Goal: Information Seeking & Learning: Learn about a topic

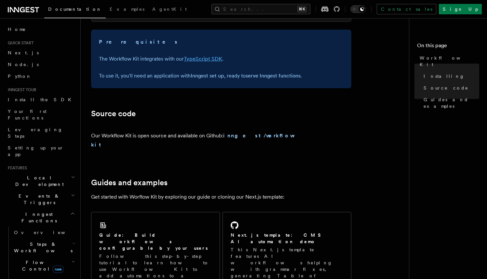
scroll to position [219, 0]
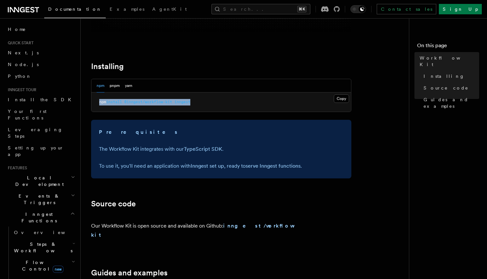
drag, startPoint x: 204, startPoint y: 102, endPoint x: 88, endPoint y: 102, distance: 116.2
click at [88, 102] on div "References Workflow Kit Workflow Kit Workflow Kit enables you to build user-def…" at bounding box center [258, 147] width 354 height 733
copy span "npm install @inngest/workflow-kit inngest"
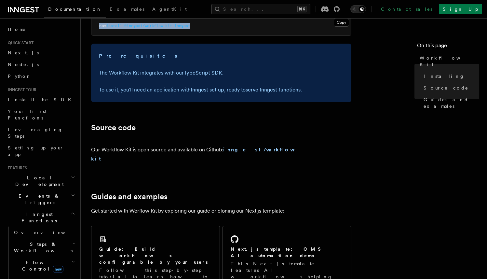
scroll to position [264, 0]
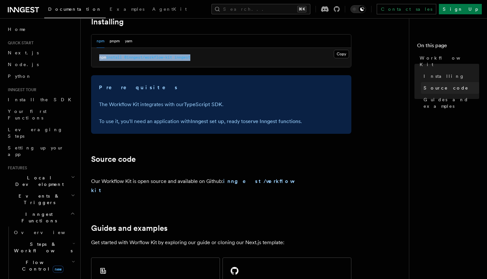
click at [436, 85] on span "Source code" at bounding box center [446, 88] width 45 height 7
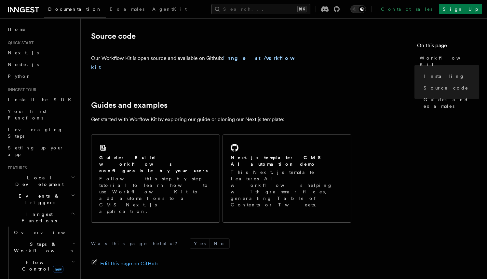
scroll to position [387, 0]
click at [138, 259] on span "Edit this page on GitHub" at bounding box center [129, 263] width 58 height 9
click at [256, 58] on strong "inngest/workflow-kit" at bounding box center [194, 62] width 207 height 15
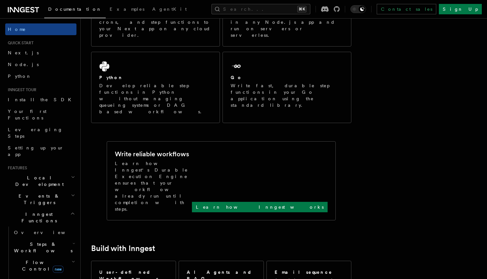
scroll to position [148, 0]
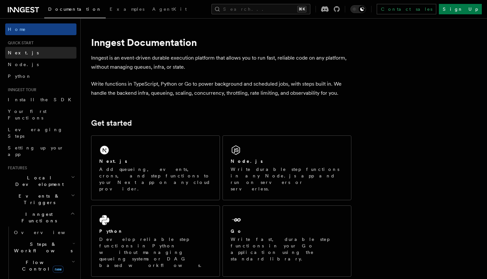
click at [25, 51] on link "Next.js" at bounding box center [40, 53] width 71 height 12
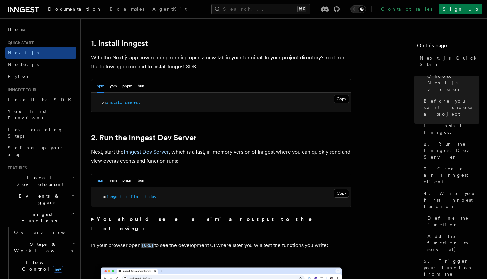
scroll to position [352, 0]
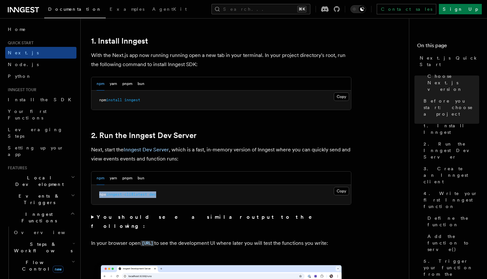
drag, startPoint x: 171, startPoint y: 194, endPoint x: 101, endPoint y: 191, distance: 69.4
click at [101, 191] on pre "npx inngest-cli@latest dev" at bounding box center [221, 195] width 260 height 20
copy span "npx inngest-cli@latest dev"
click at [29, 65] on link "Node.js" at bounding box center [40, 65] width 71 height 12
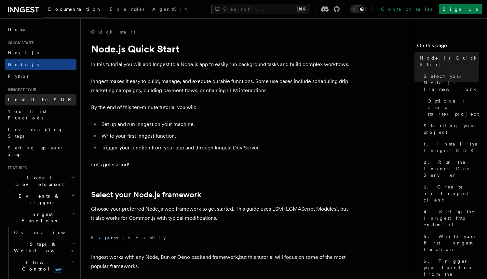
click at [46, 101] on link "Install the SDK" at bounding box center [40, 100] width 71 height 12
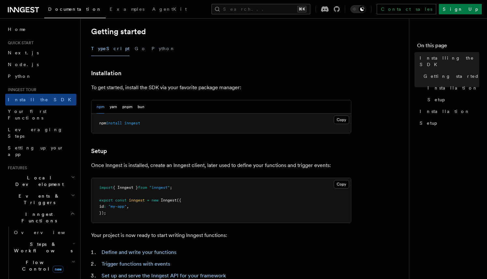
scroll to position [176, 0]
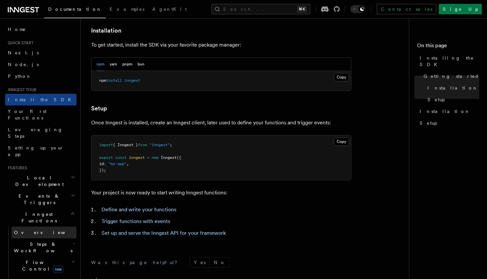
click at [35, 226] on link "Overview" at bounding box center [43, 232] width 65 height 12
